Goal: Task Accomplishment & Management: Manage account settings

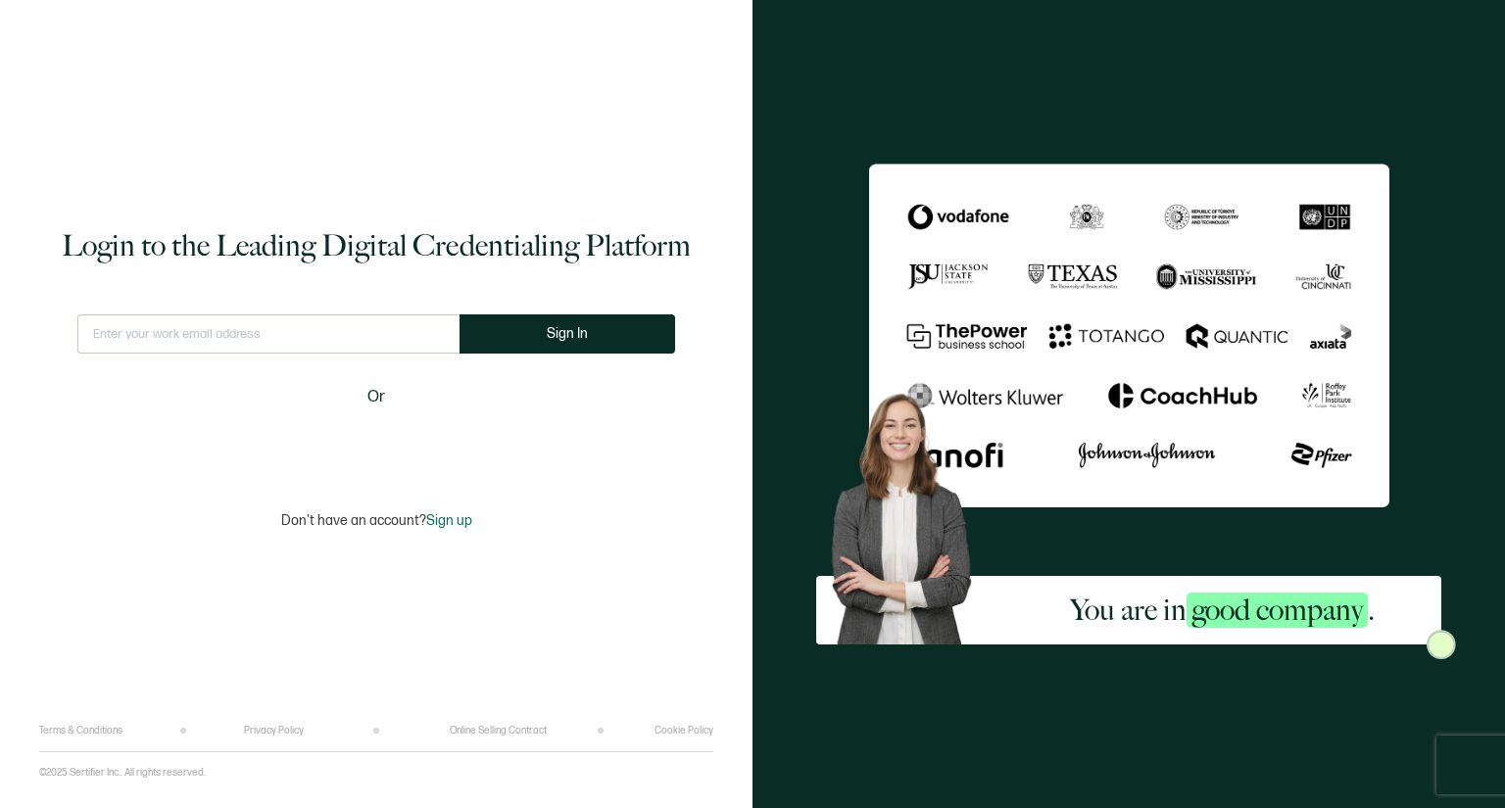
click at [252, 335] on input "text" at bounding box center [268, 333] width 382 height 39
type input "J"
type input "[PERSON_NAME][EMAIL_ADDRESS][DOMAIN_NAME]"
click at [530, 338] on button "Sign In" at bounding box center [567, 333] width 216 height 39
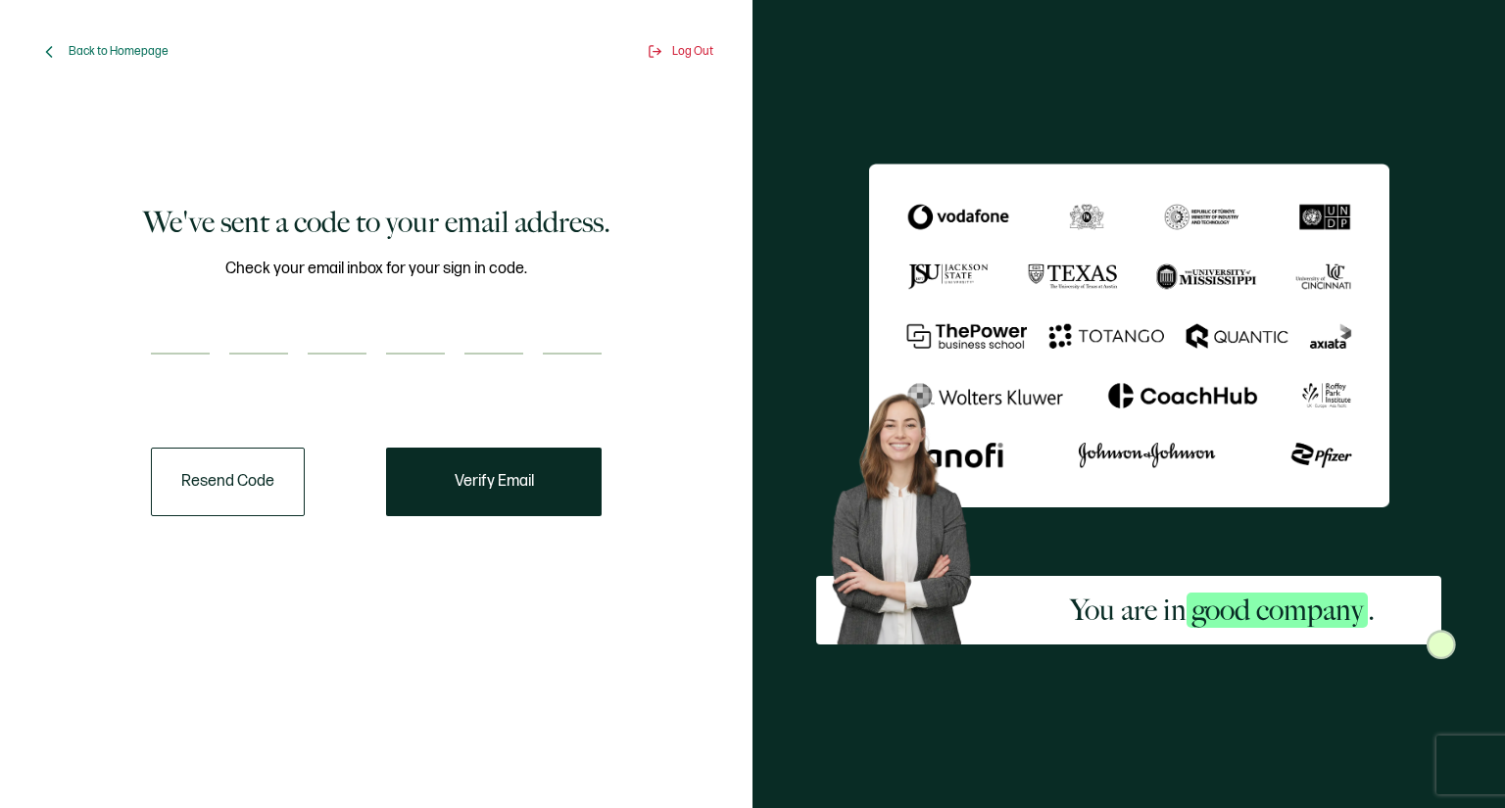
click at [194, 332] on input "number" at bounding box center [180, 334] width 59 height 39
paste input "5"
type input "5"
type input "9"
type input "0"
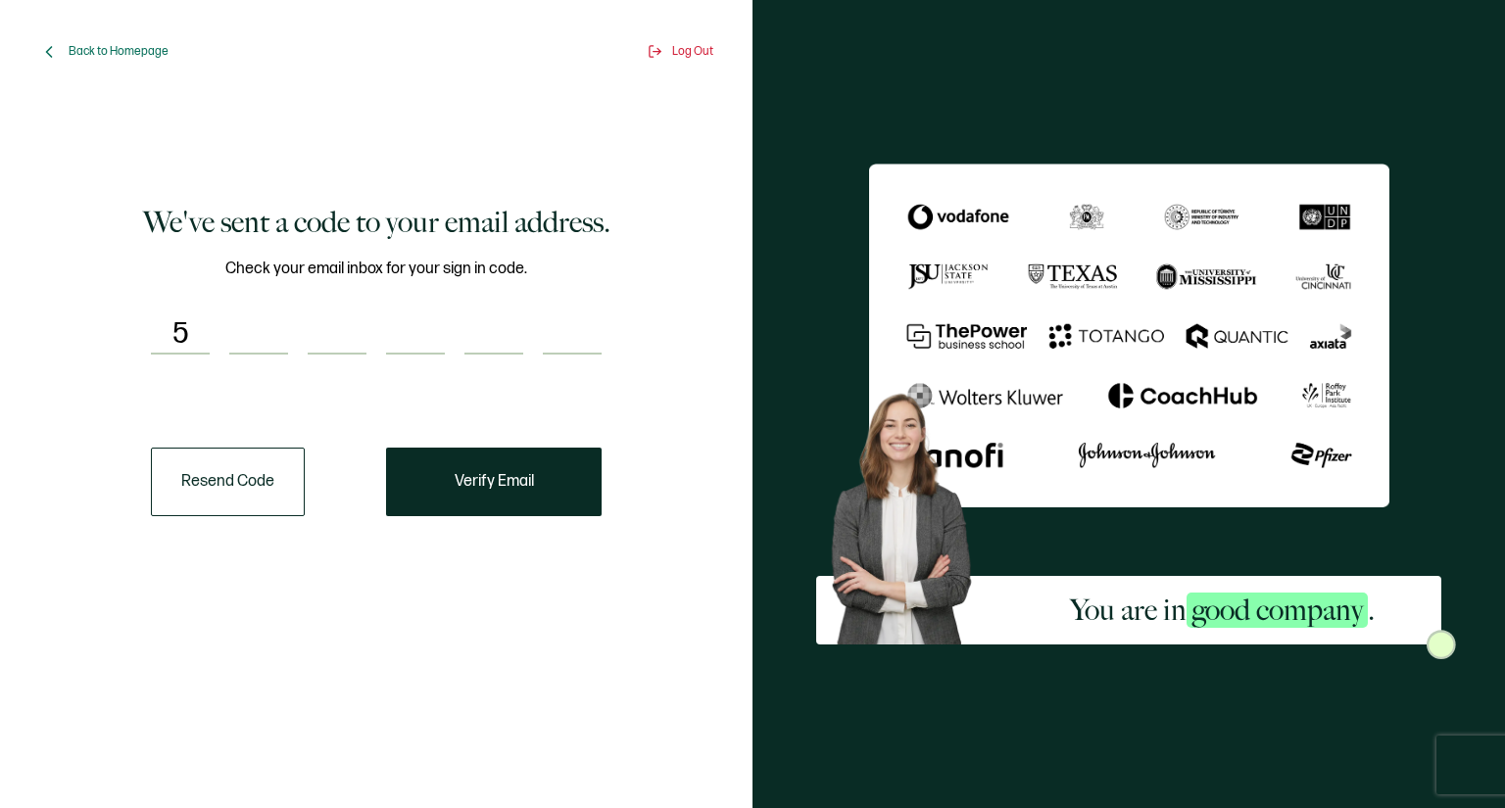
type input "0"
type input "5"
type input "0"
click at [508, 477] on span "Verify Email" at bounding box center [494, 482] width 79 height 16
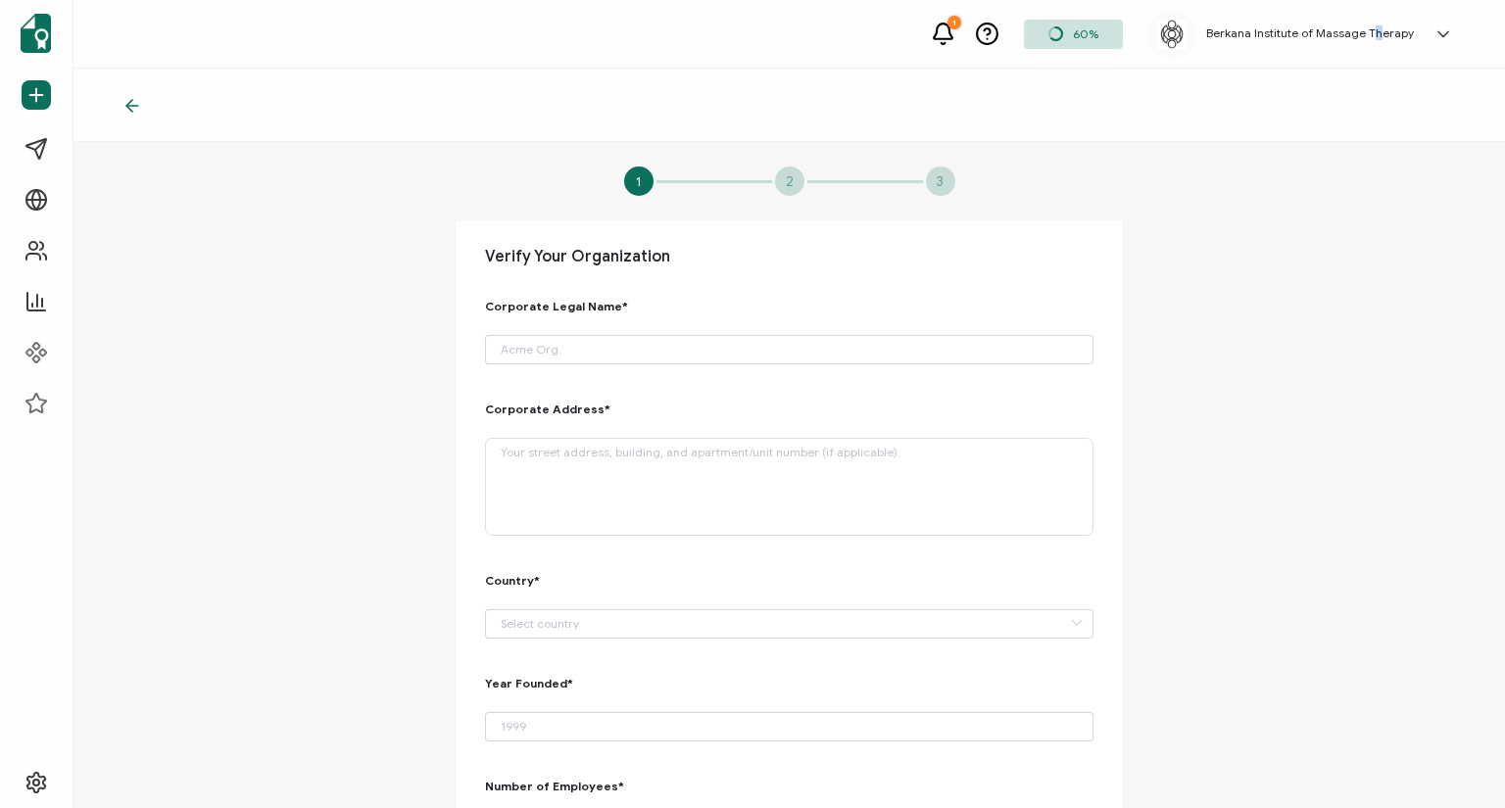
click at [1307, 31] on h5 "Berkana Institute of Massage Therapy" at bounding box center [1310, 33] width 208 height 14
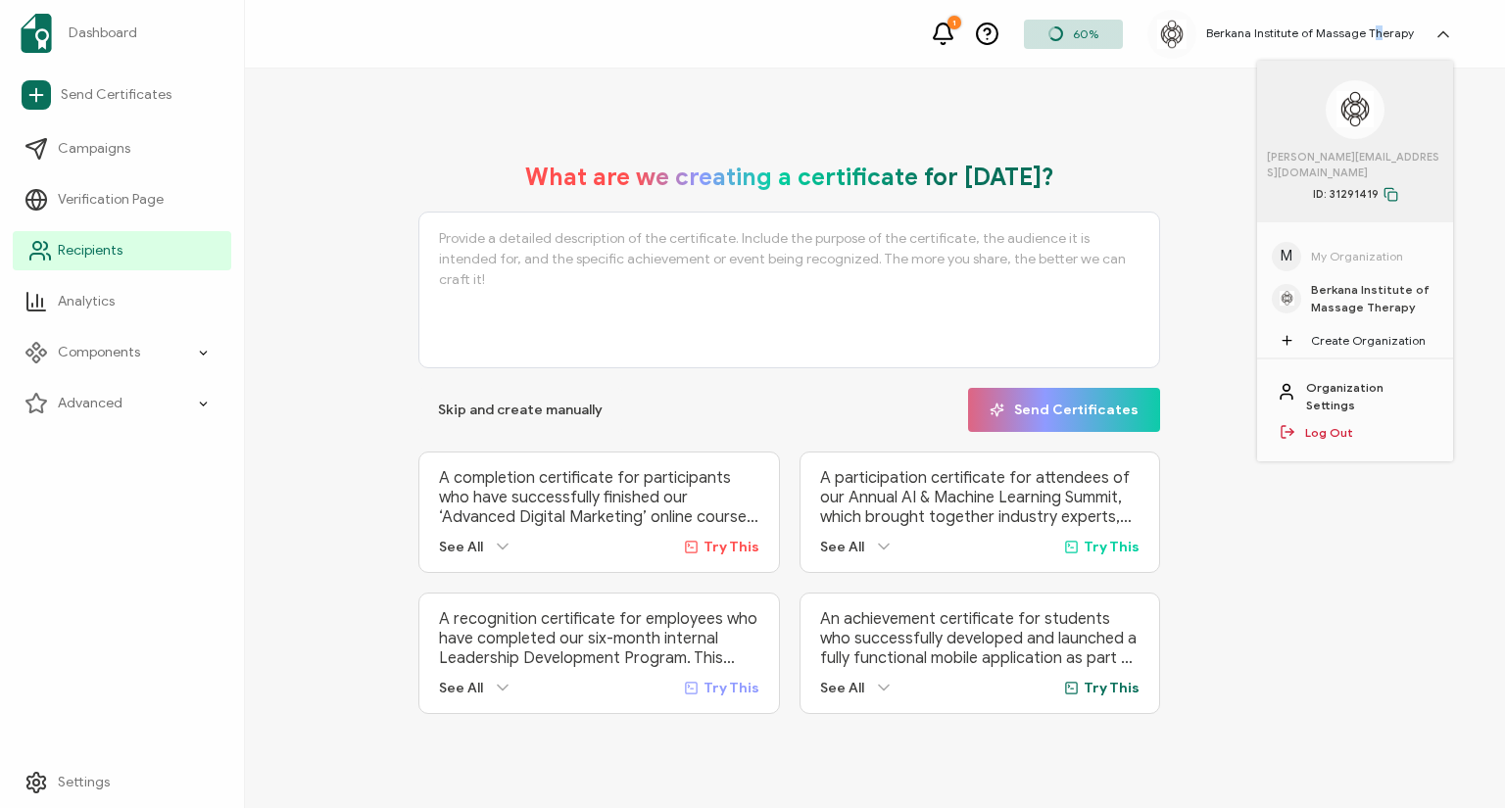
click at [35, 251] on icon at bounding box center [40, 251] width 24 height 24
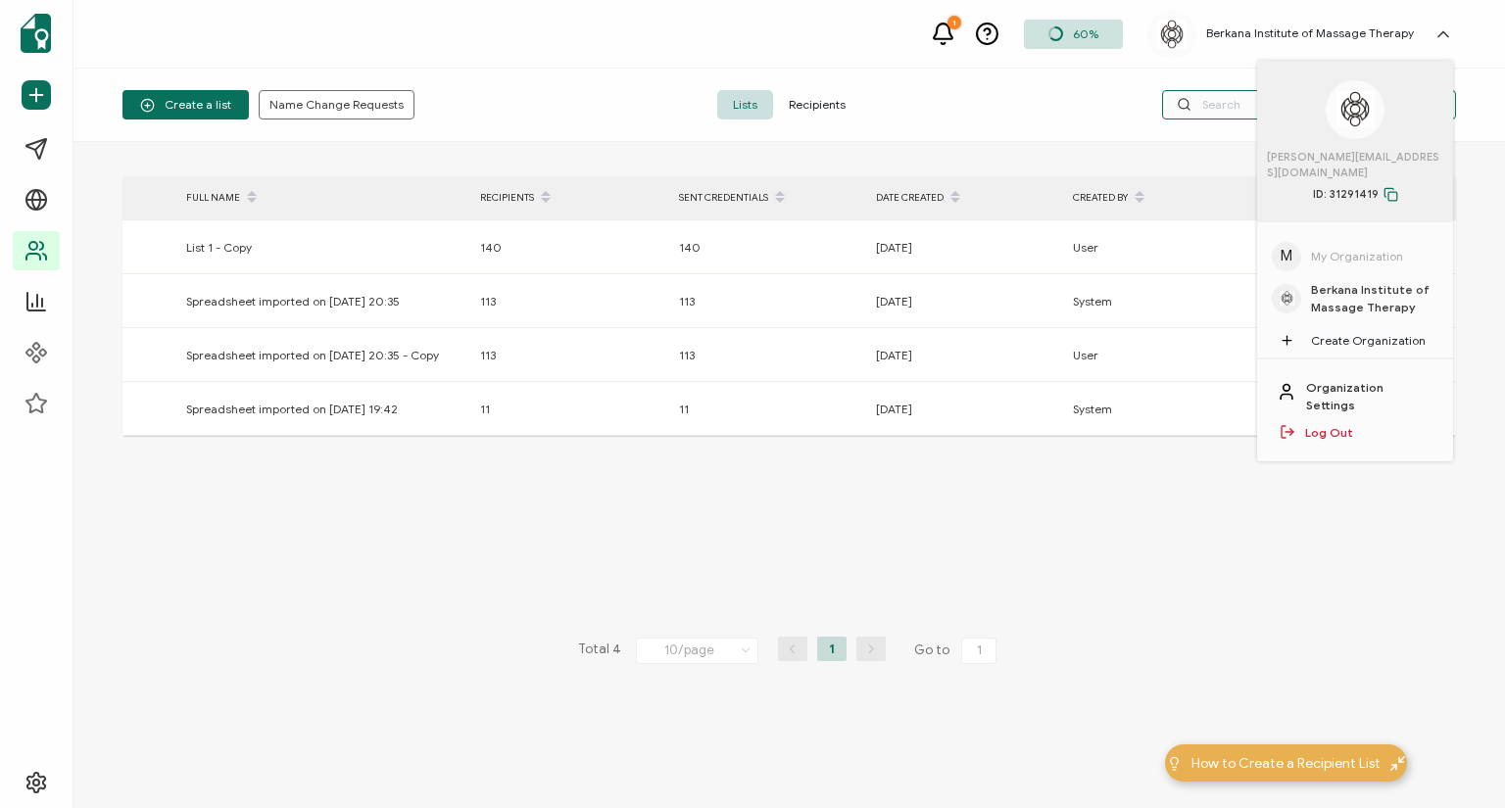
click at [1230, 106] on input "text" at bounding box center [1309, 104] width 294 height 29
click at [1182, 341] on div "> FULL NAME RECIPIENTS SENT CREDENTIALS DATE CREATED CREATED BY ACTIONS No Data…" at bounding box center [788, 475] width 1333 height 598
drag, startPoint x: 1145, startPoint y: 385, endPoint x: 1227, endPoint y: 318, distance: 105.9
click at [1147, 385] on div "> FULL NAME RECIPIENTS SENT CREDENTIALS DATE CREATED CREATED BY ACTIONS No Data…" at bounding box center [788, 475] width 1333 height 598
click at [1227, 112] on input "[PERSON_NAME]" at bounding box center [1309, 104] width 294 height 29
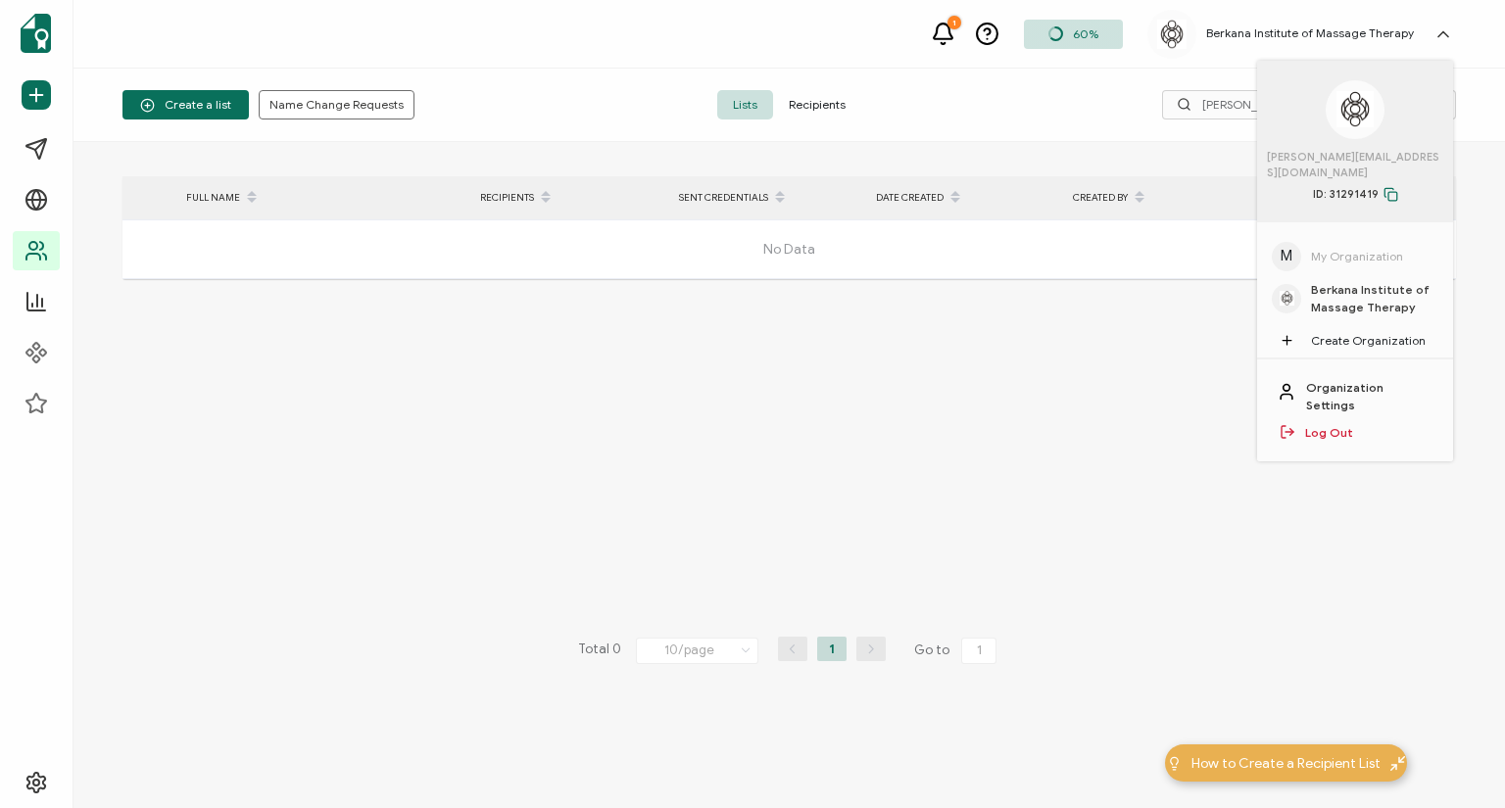
click at [1106, 446] on div "> FULL NAME RECIPIENTS SENT CREDENTIALS DATE CREATED CREATED BY ACTIONS No Data…" at bounding box center [788, 475] width 1333 height 598
click at [1444, 30] on icon at bounding box center [1443, 34] width 20 height 20
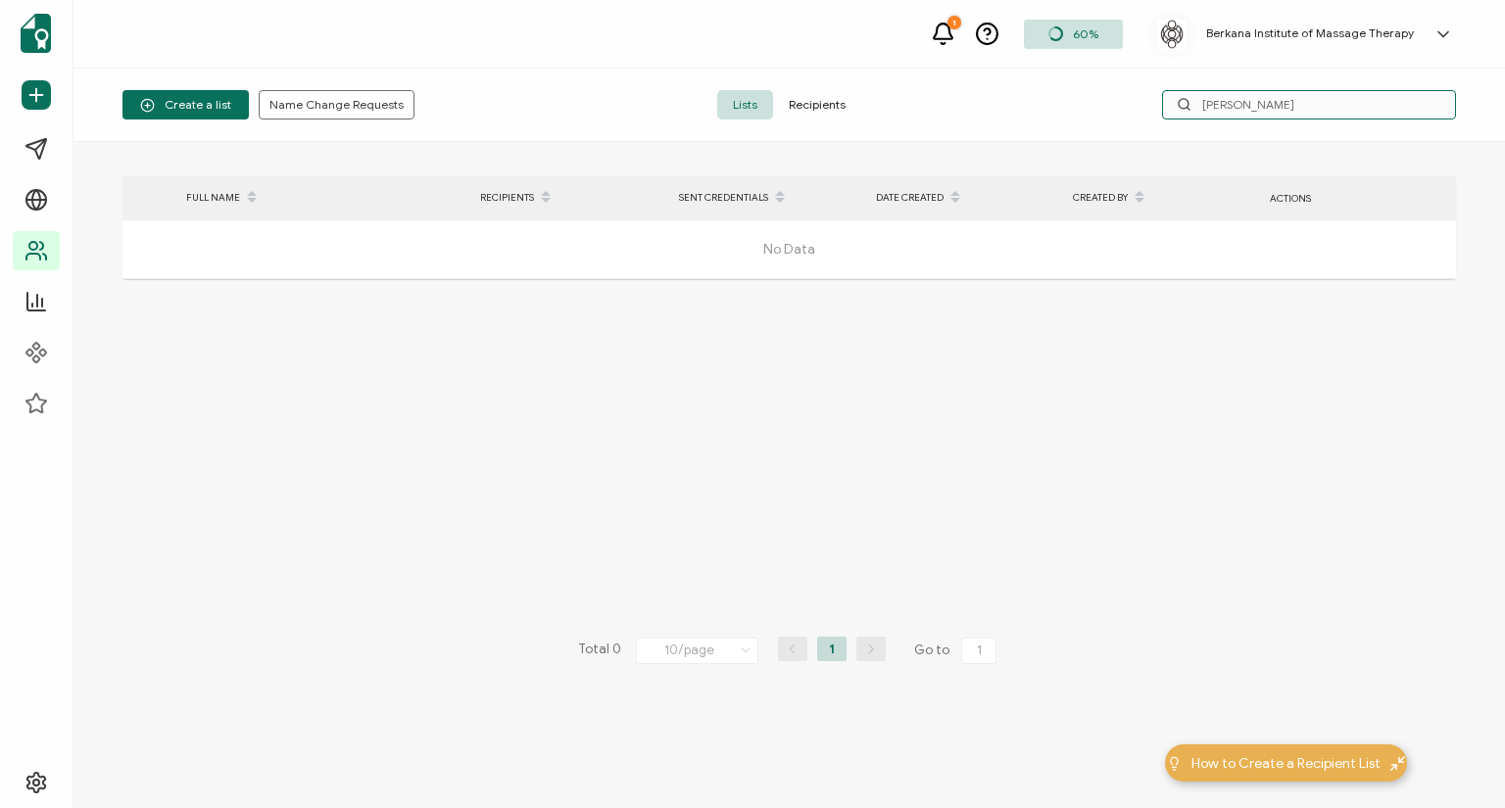
drag, startPoint x: 1300, startPoint y: 110, endPoint x: 1126, endPoint y: 116, distance: 174.5
click at [1126, 116] on div "[PERSON_NAME]" at bounding box center [1233, 104] width 445 height 29
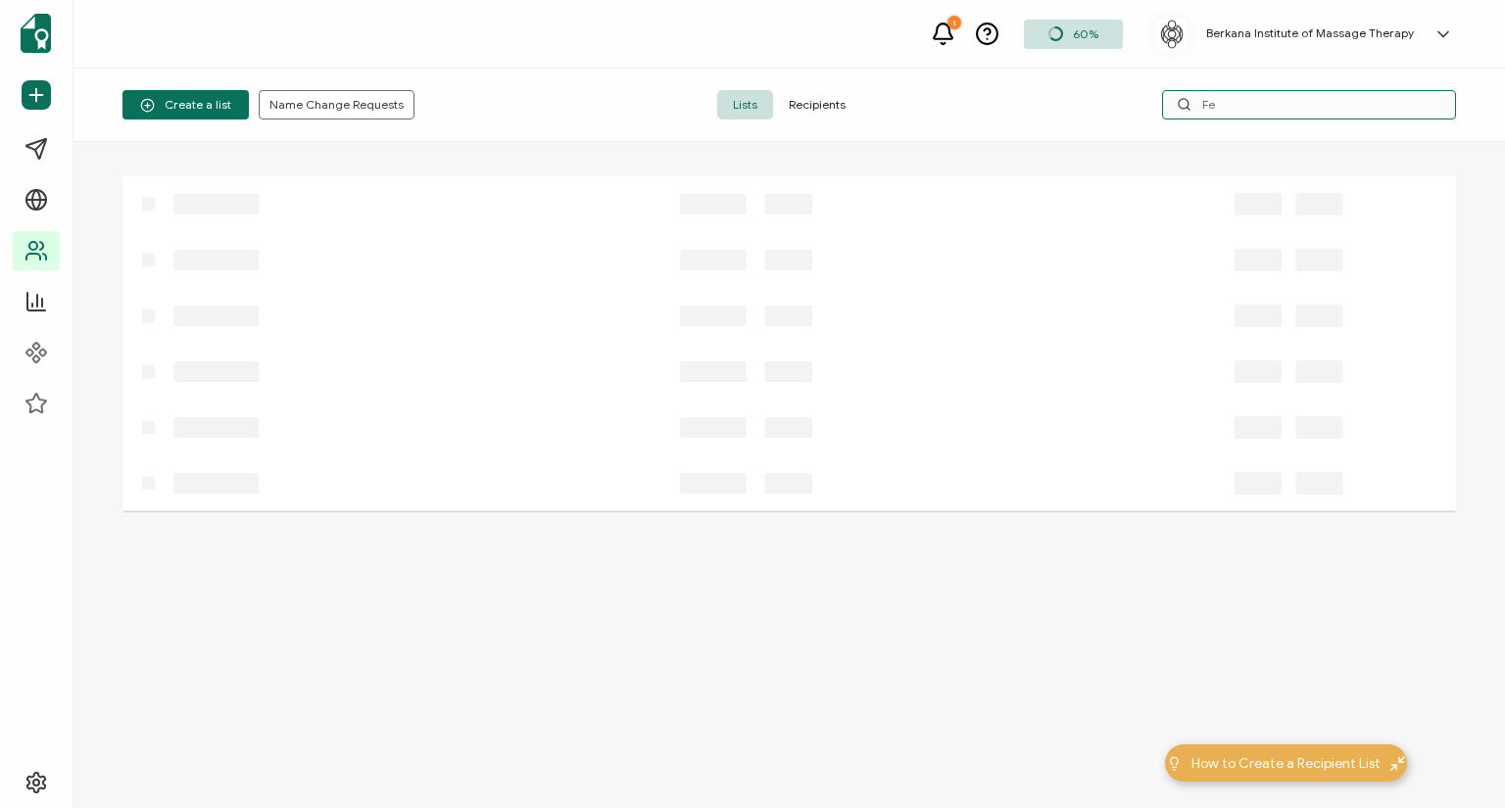
type input "F"
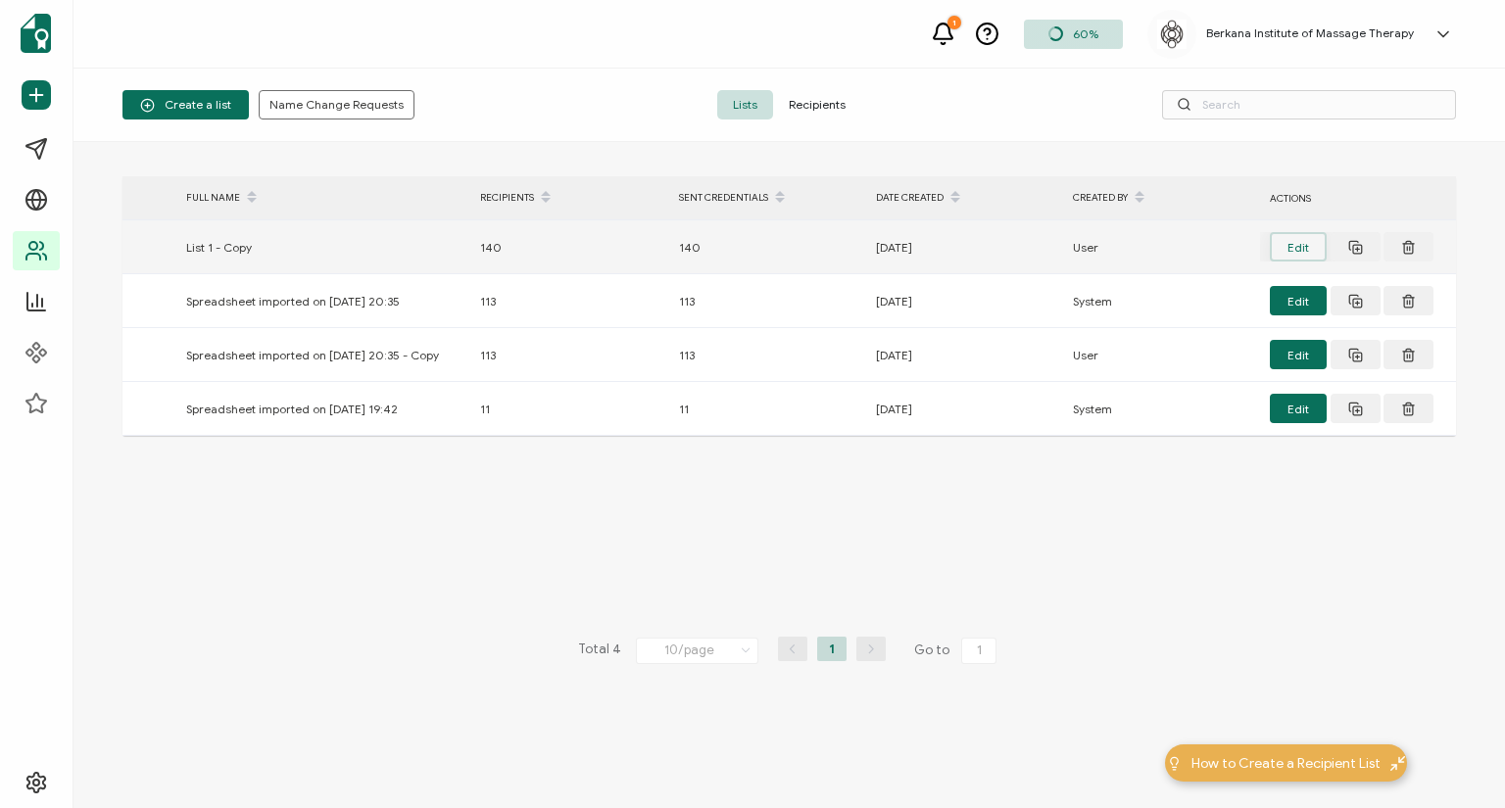
click at [1305, 253] on button "Edit" at bounding box center [1298, 246] width 57 height 29
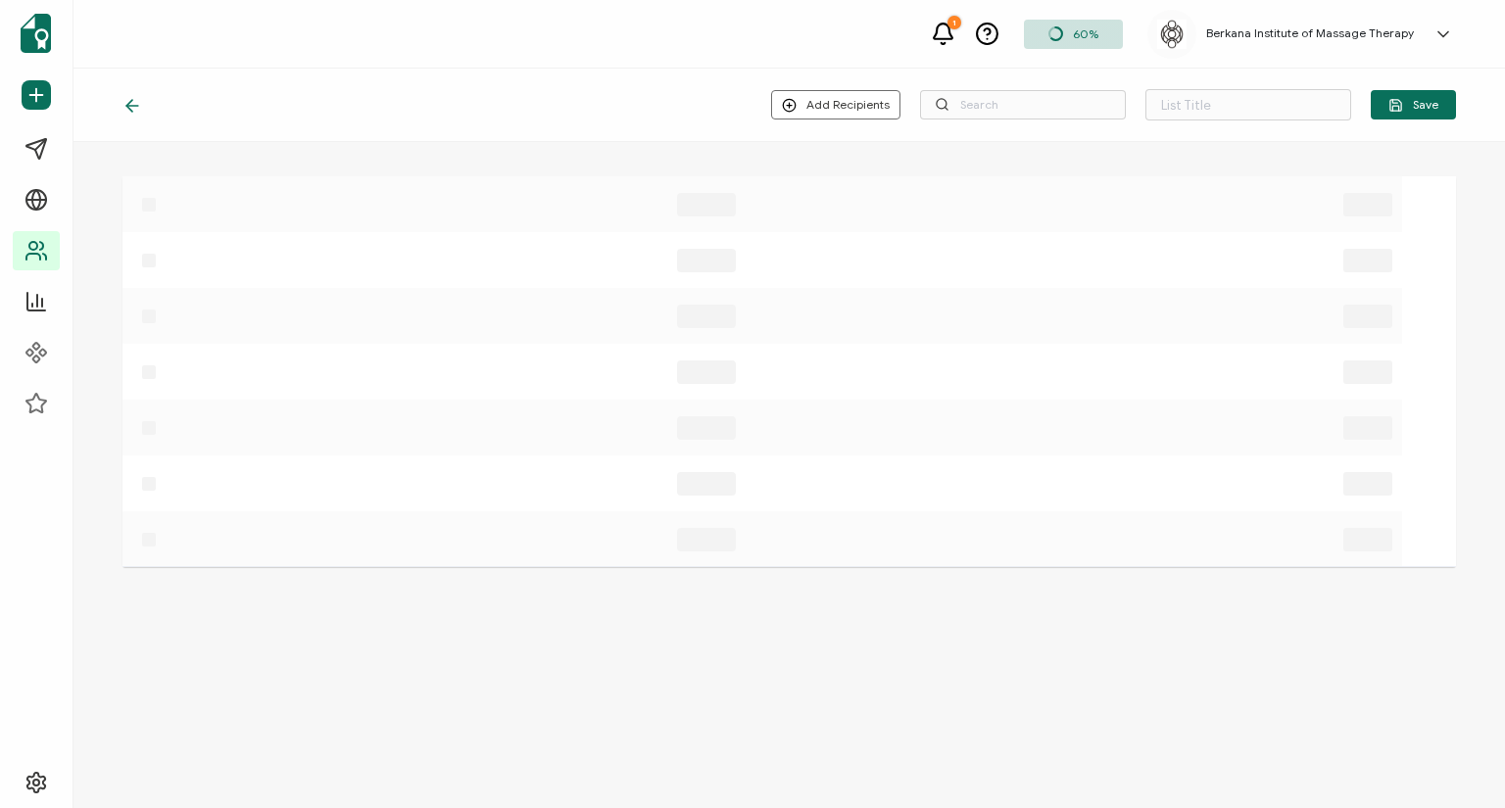
type input "List 1 - Copy"
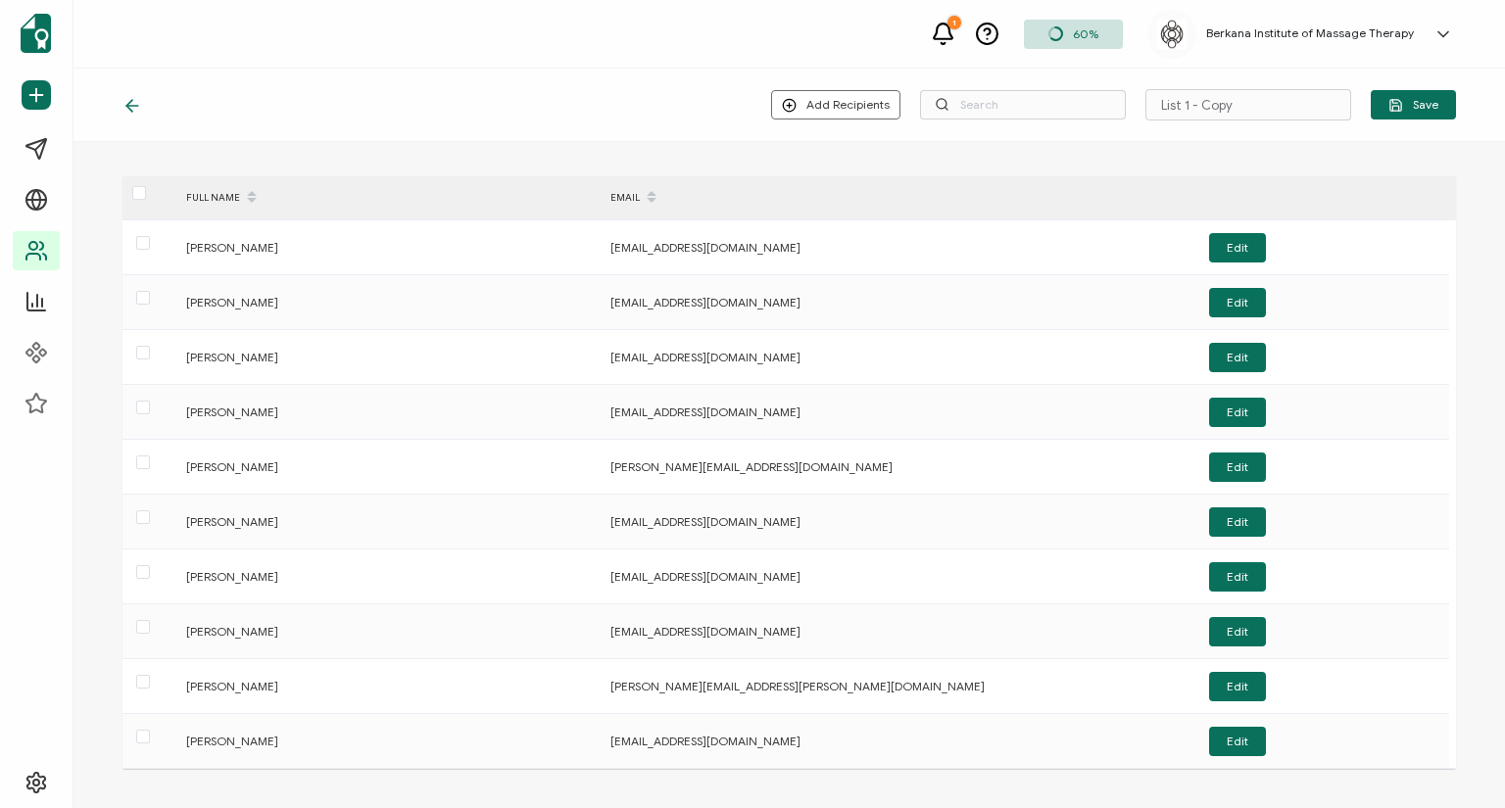
click at [243, 193] on span at bounding box center [252, 197] width 24 height 33
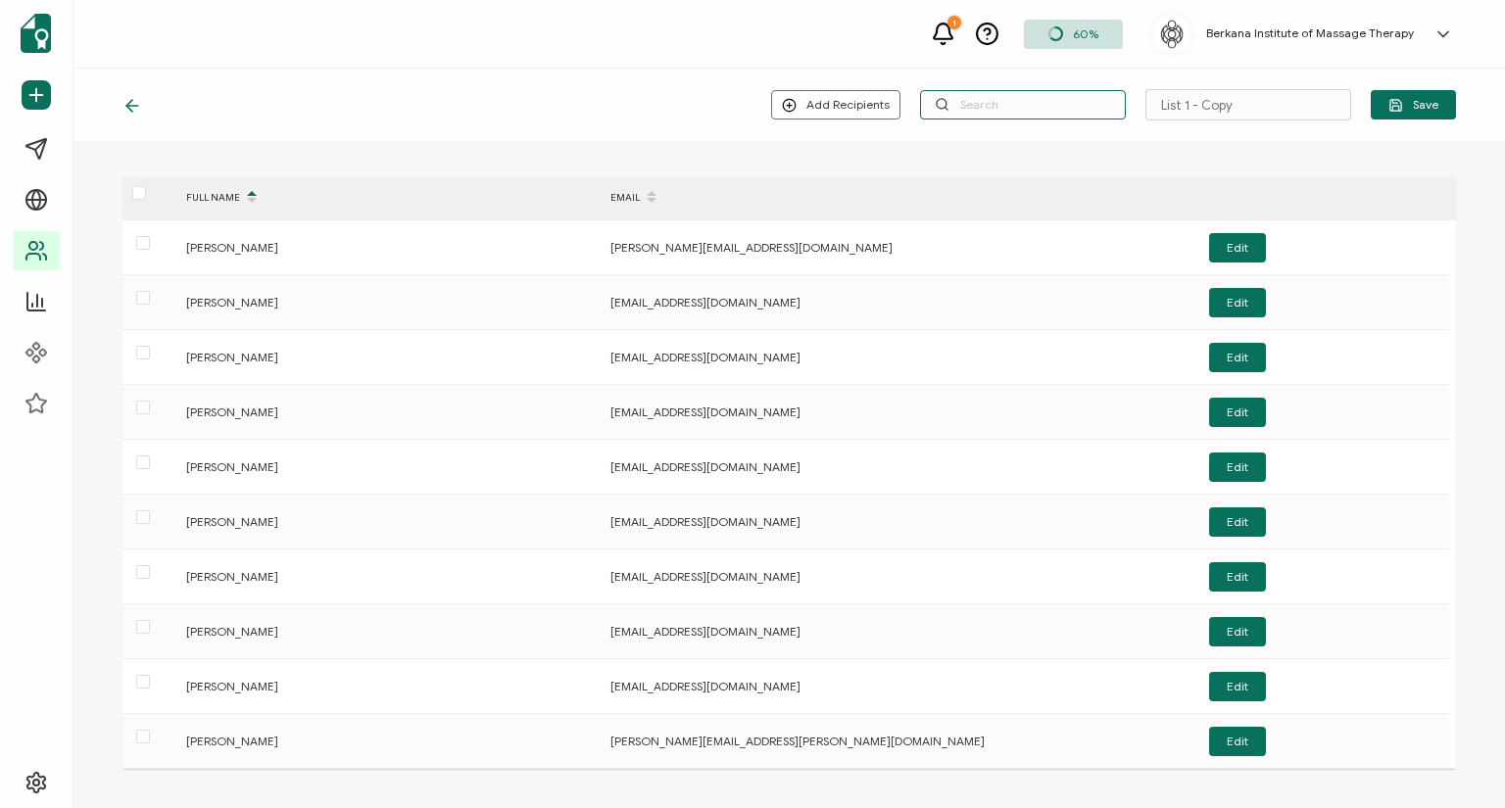
click at [1051, 101] on input "text" at bounding box center [1023, 104] width 206 height 29
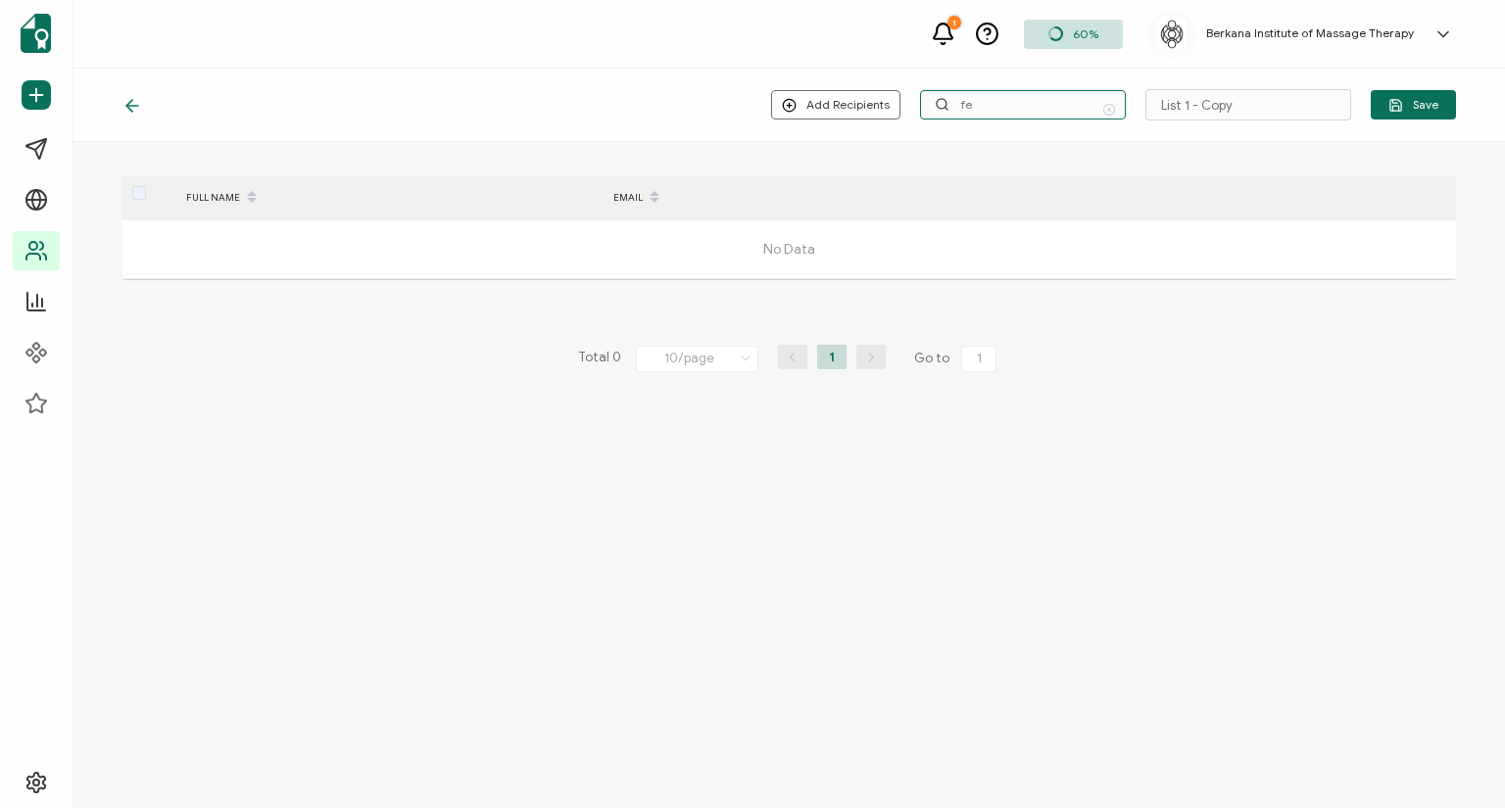
type input "f"
type input "roman"
click at [130, 104] on icon at bounding box center [132, 106] width 20 height 20
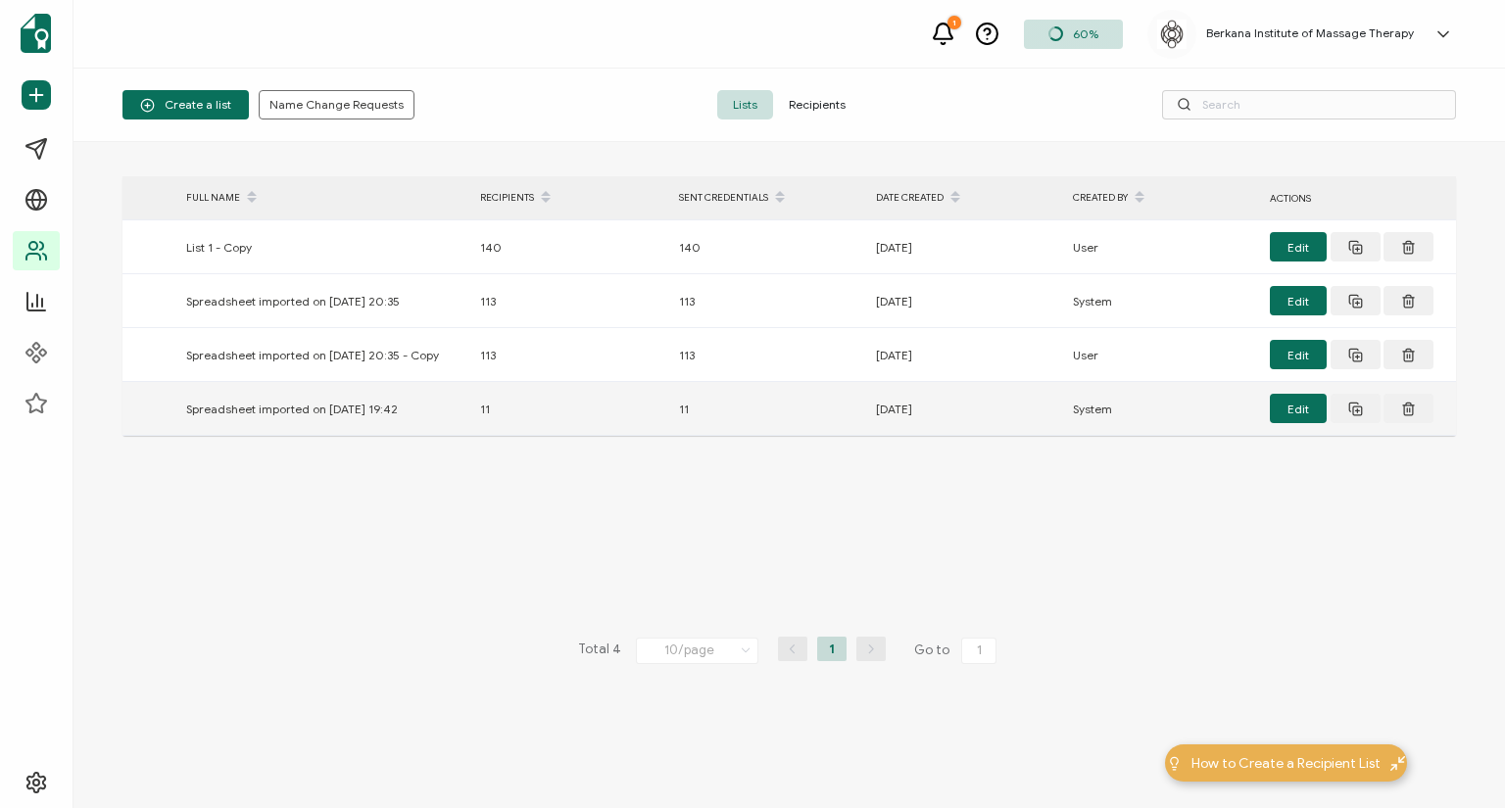
click at [327, 411] on div "Spreadsheet imported on [DATE] 19:42" at bounding box center [323, 409] width 294 height 23
click at [1302, 401] on button "Edit" at bounding box center [1298, 408] width 57 height 29
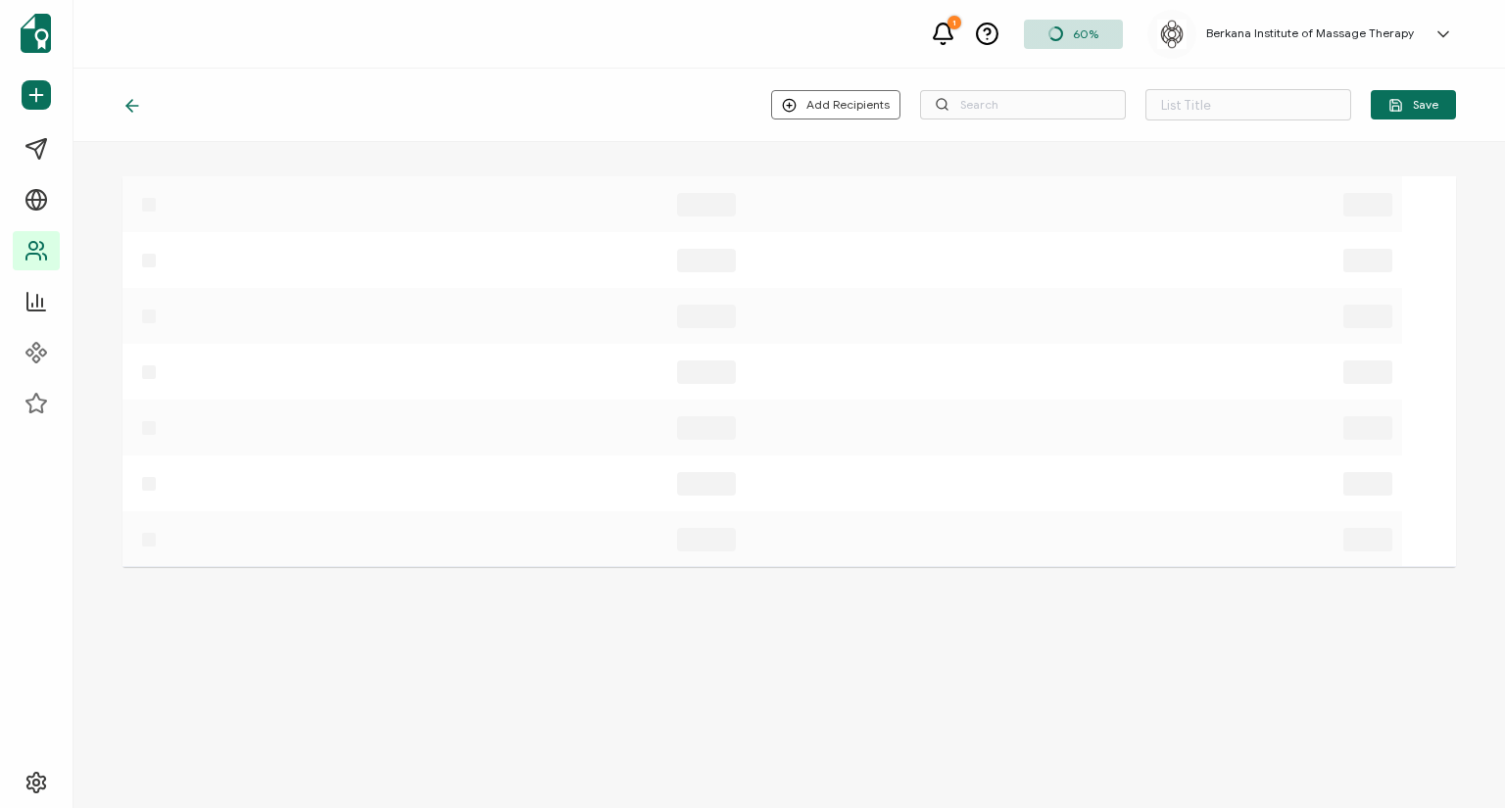
type input "Spreadsheet imported on [DATE] 19:42"
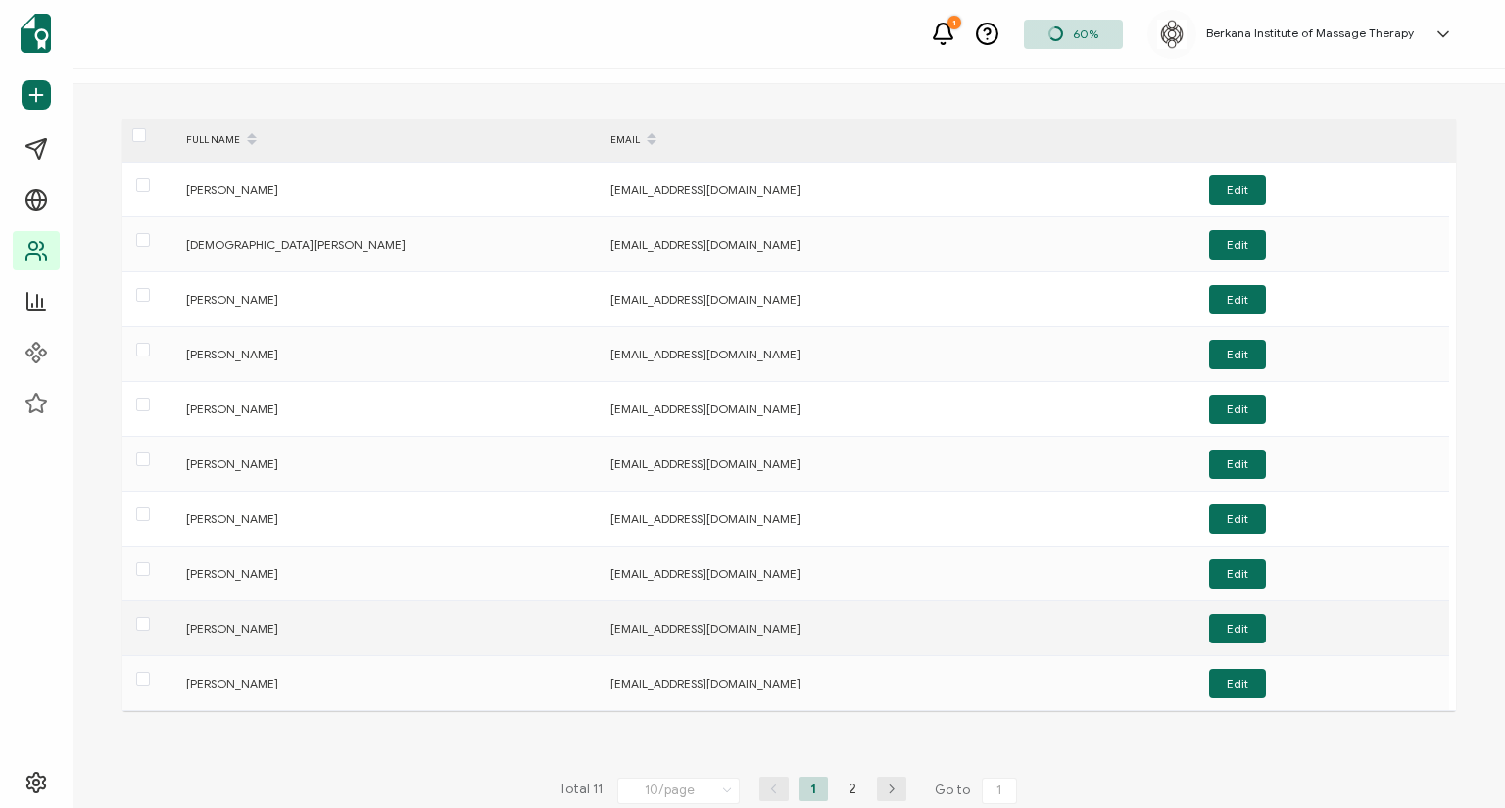
scroll to position [90, 0]
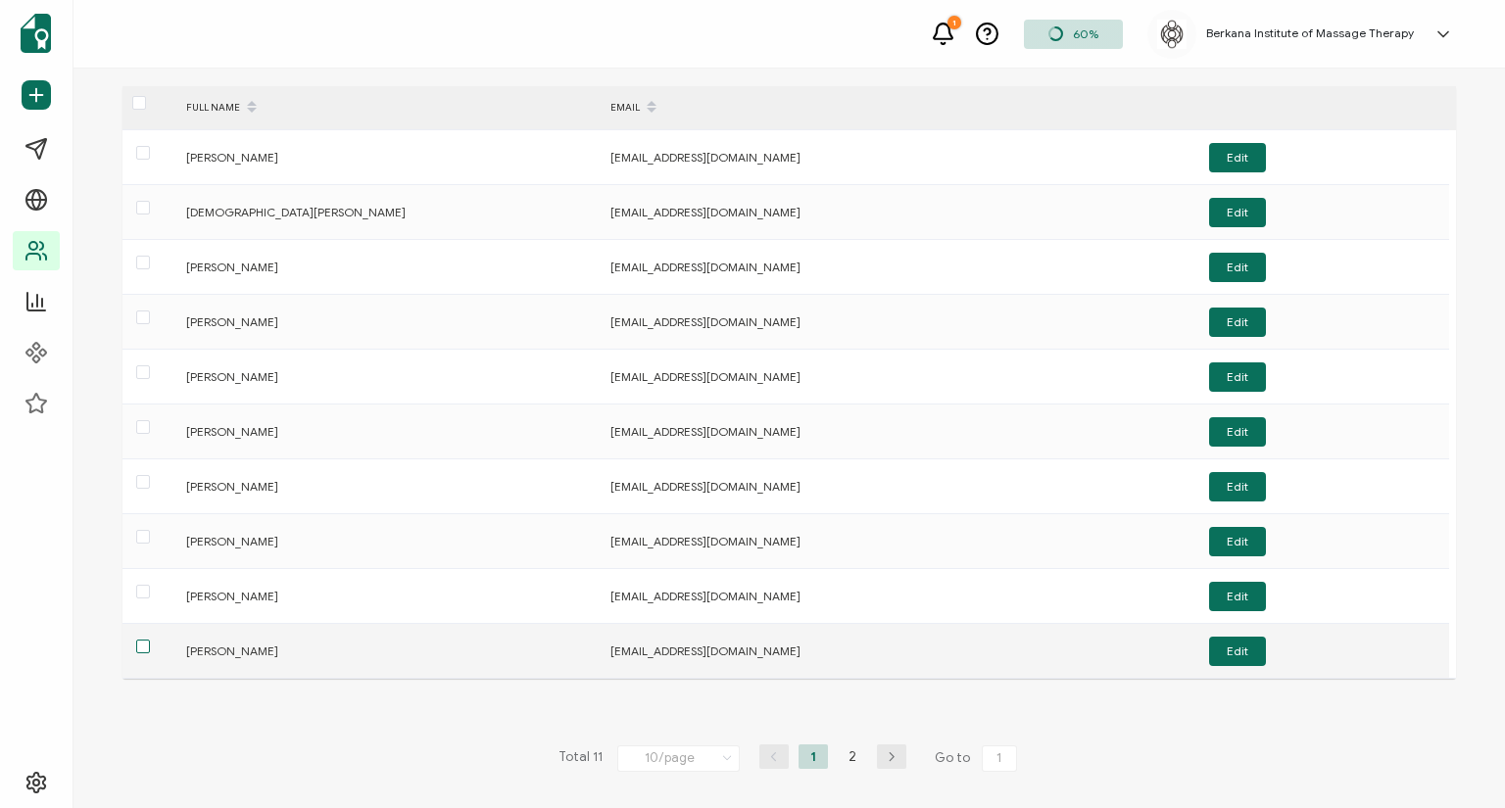
click at [138, 646] on span at bounding box center [143, 647] width 14 height 14
click at [150, 640] on input "checkbox" at bounding box center [150, 640] width 0 height 0
click at [1237, 647] on button "Edit" at bounding box center [1237, 651] width 57 height 29
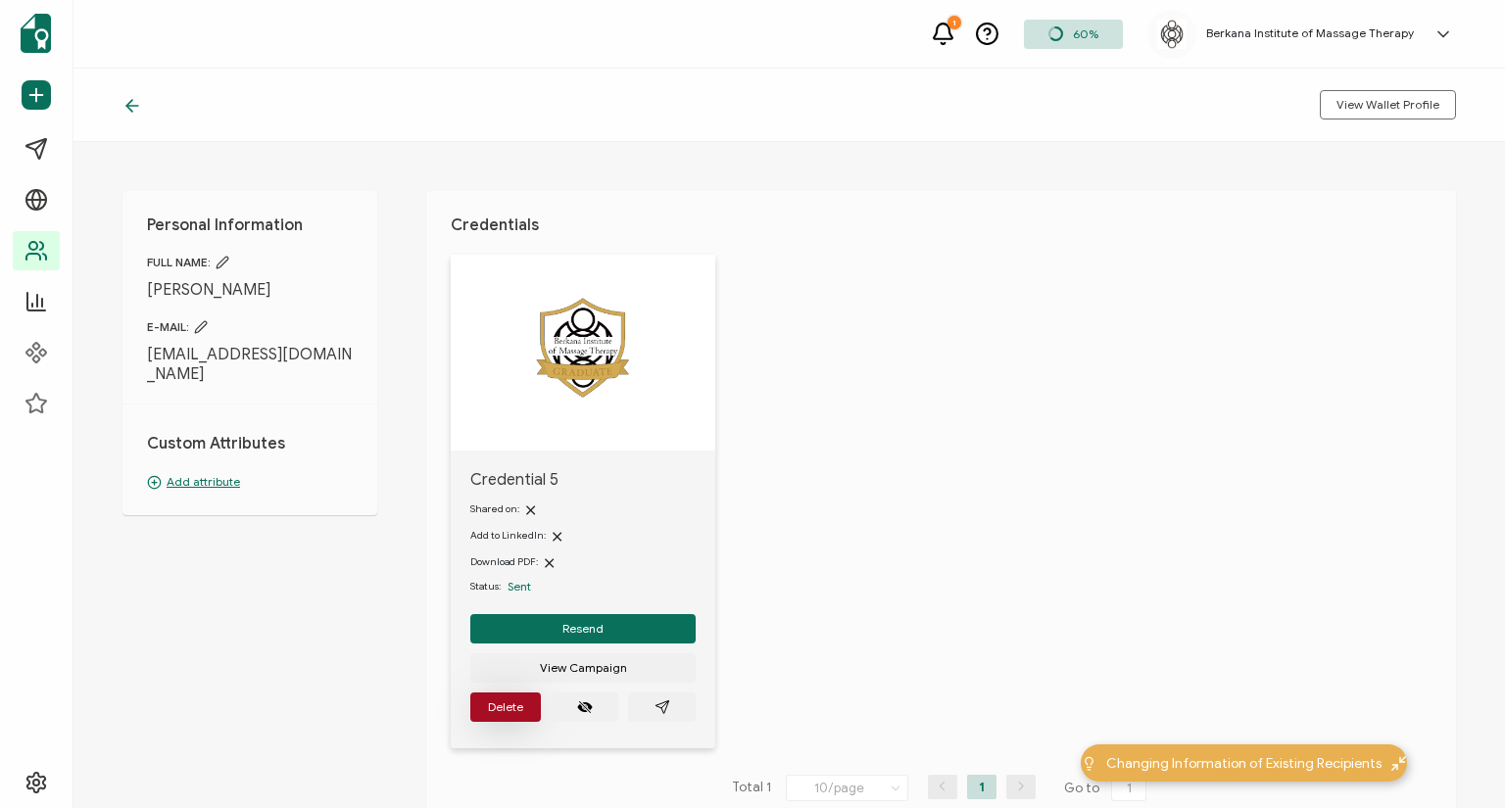
click at [507, 707] on span "Delete" at bounding box center [505, 707] width 35 height 12
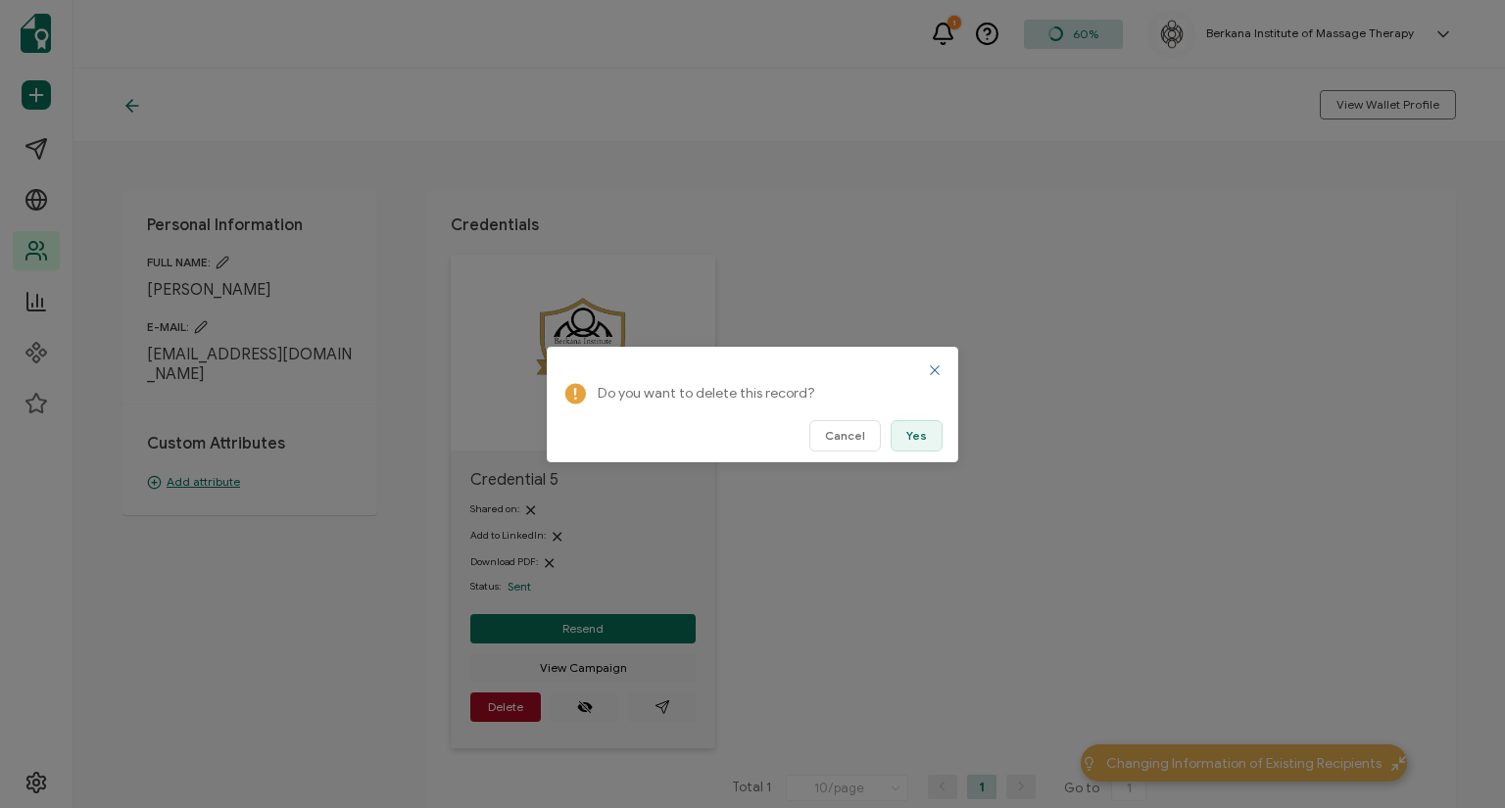
click at [914, 431] on span "Yes" at bounding box center [916, 436] width 21 height 12
